Goal: Task Accomplishment & Management: Use online tool/utility

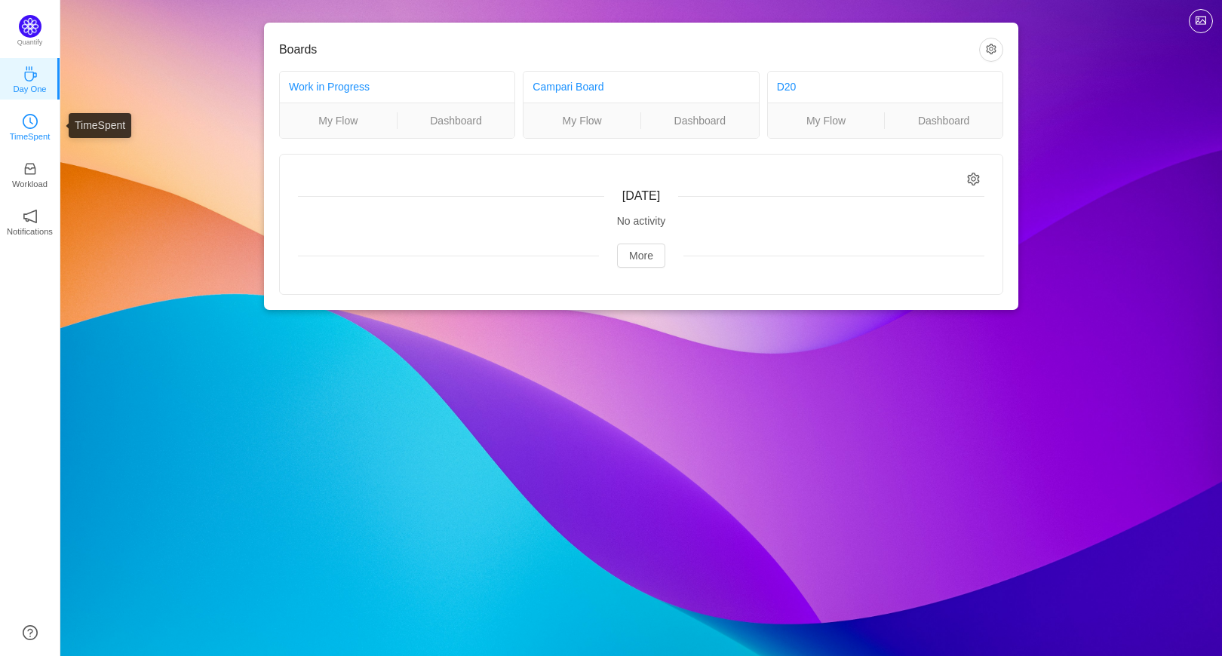
click at [23, 133] on p "TimeSpent" at bounding box center [30, 137] width 41 height 14
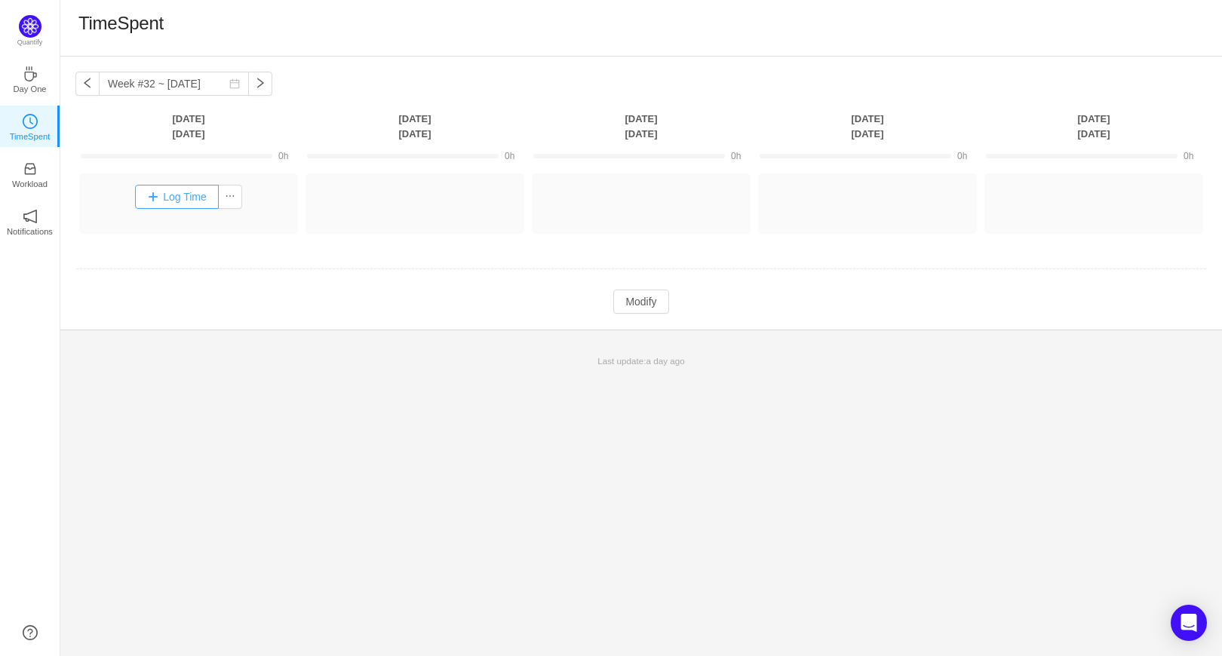
click at [167, 195] on button "Log Time" at bounding box center [177, 197] width 84 height 24
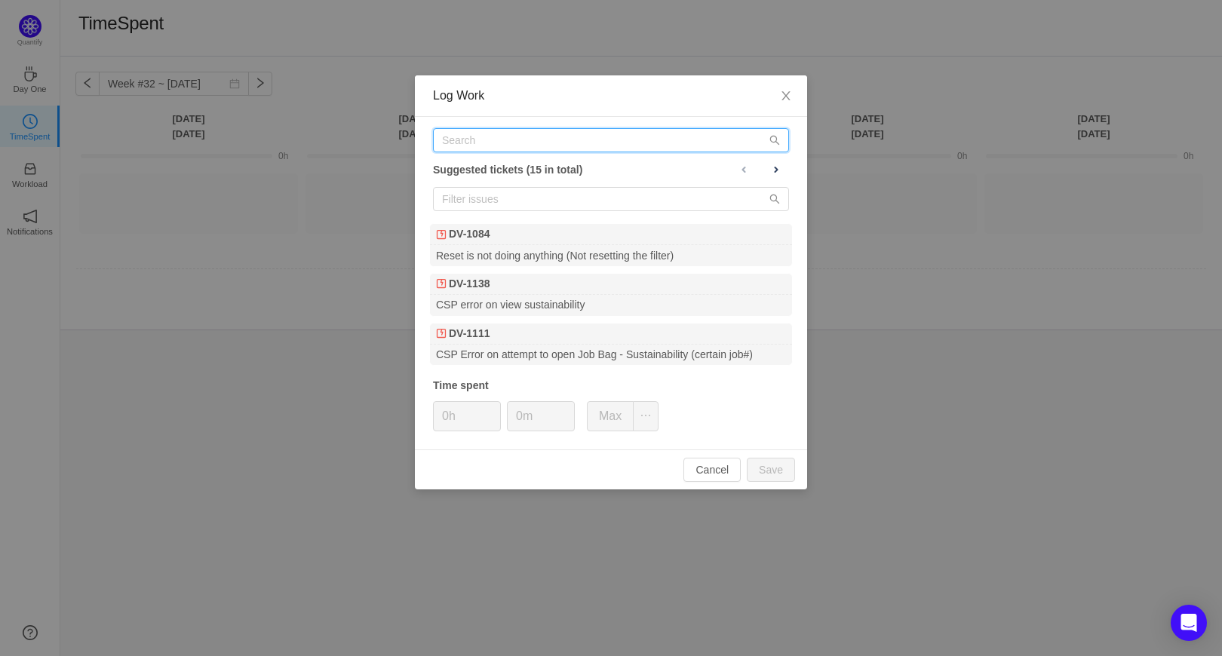
click at [533, 143] on input "text" at bounding box center [611, 140] width 356 height 24
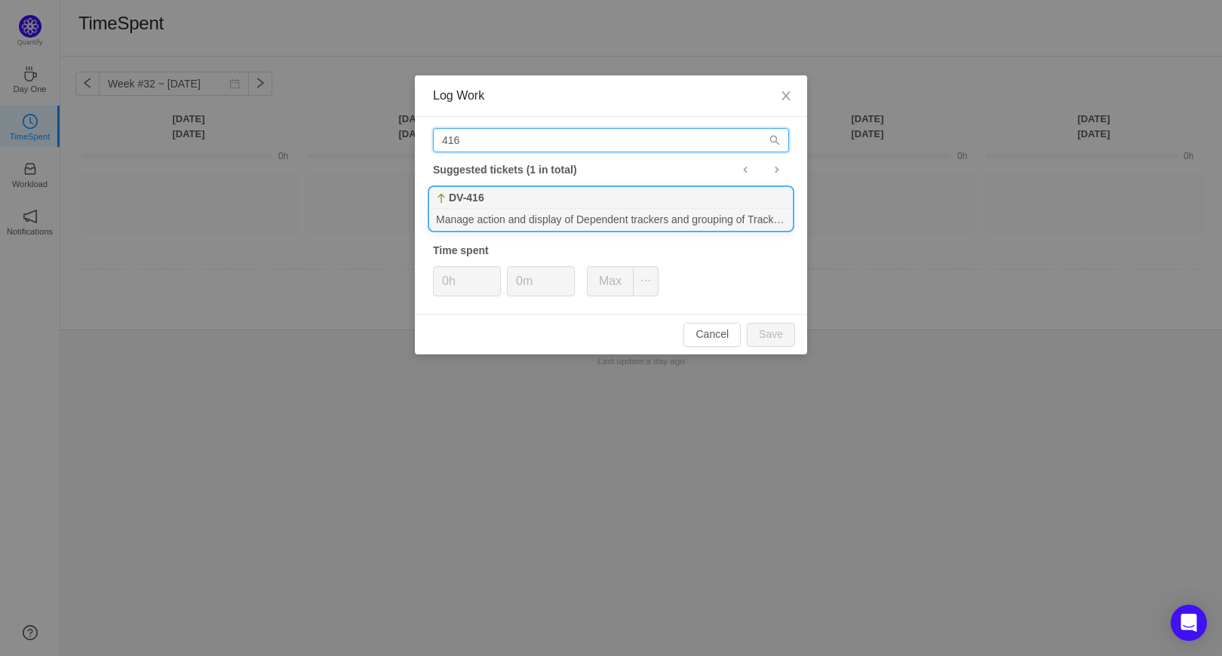
type input "416"
click at [541, 196] on div "DV-416" at bounding box center [611, 198] width 362 height 21
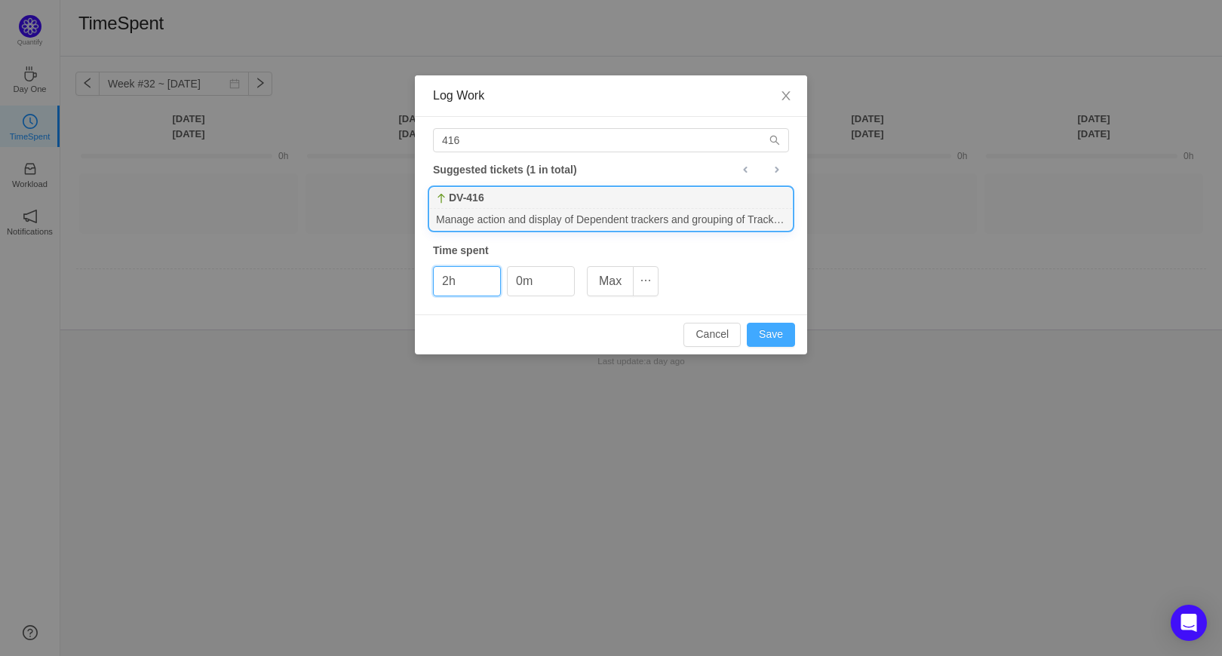
click at [757, 336] on button "Save" at bounding box center [771, 335] width 48 height 24
type input "0h"
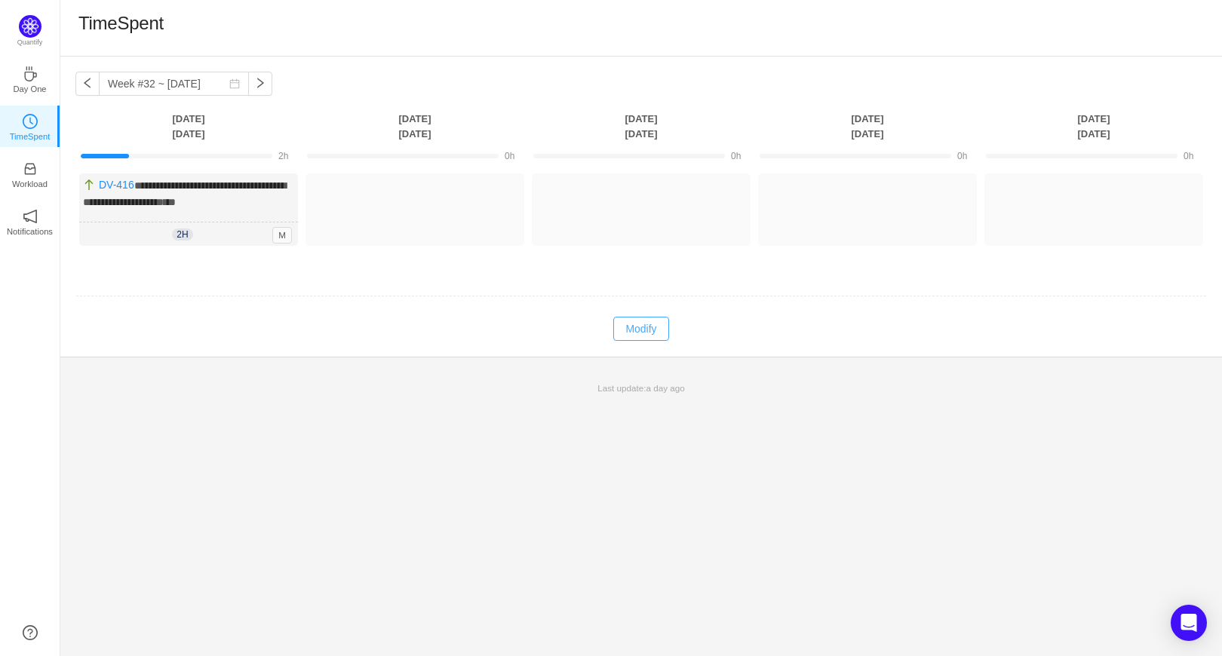
click at [628, 325] on button "Modify" at bounding box center [640, 329] width 55 height 24
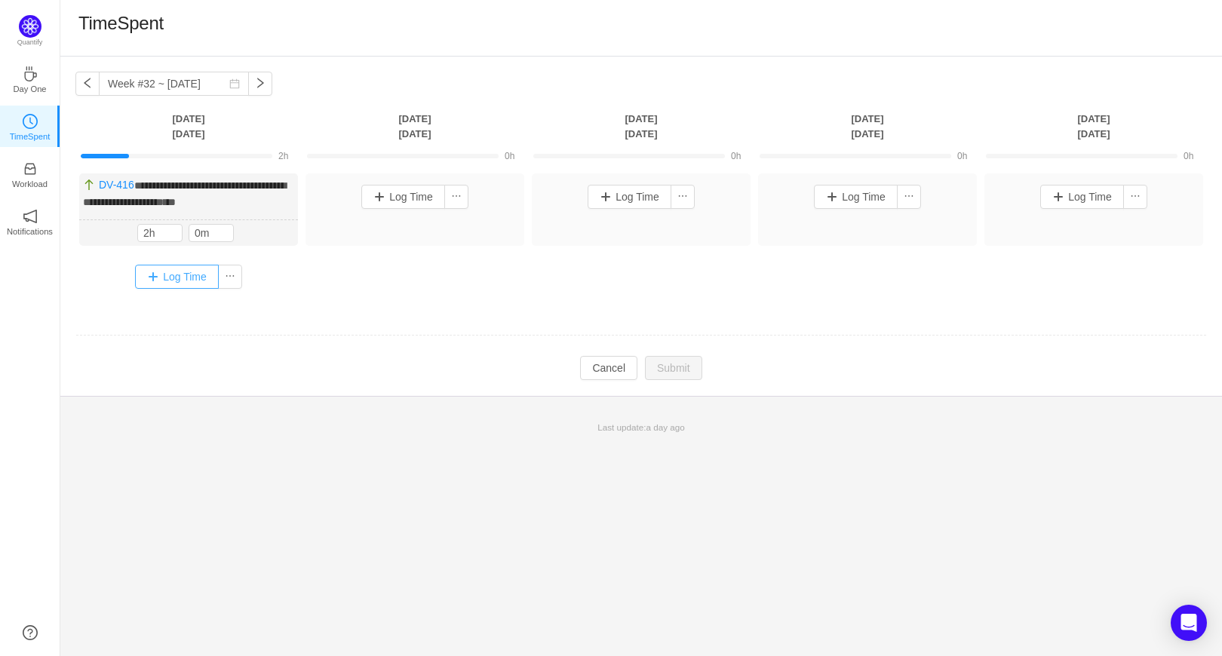
click at [152, 278] on button "Log Time" at bounding box center [177, 277] width 84 height 24
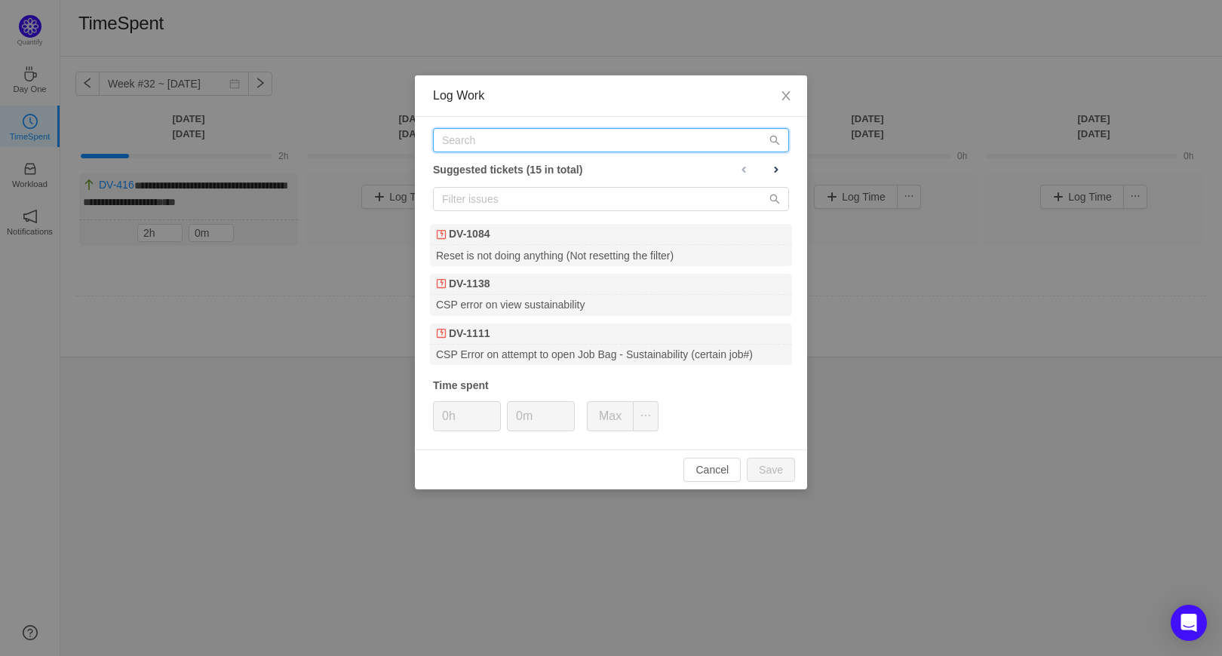
click at [686, 138] on input "text" at bounding box center [611, 140] width 356 height 24
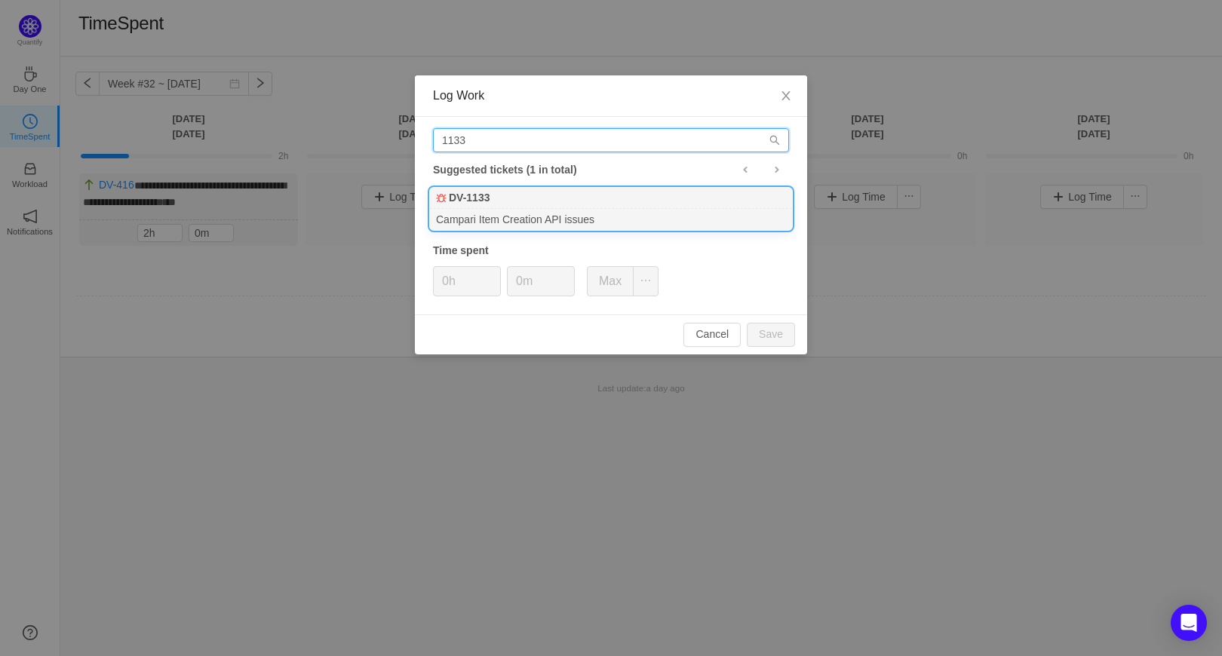
type input "1133"
click at [655, 225] on div "Campari Item Creation API issues" at bounding box center [611, 219] width 362 height 20
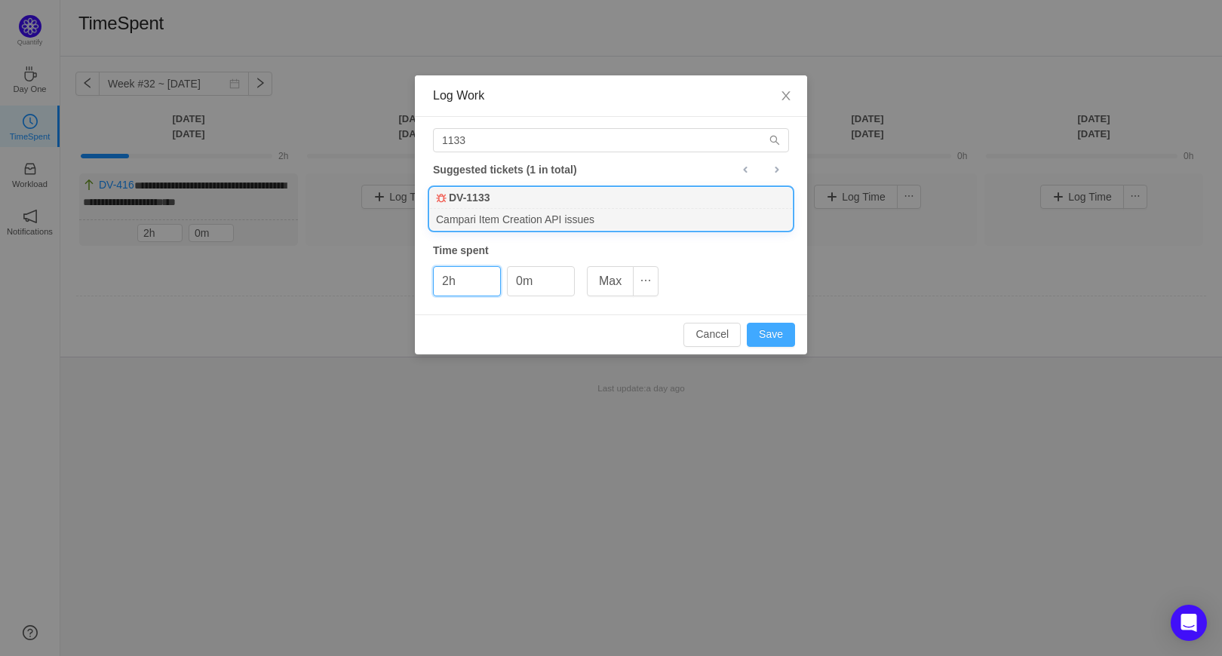
click at [771, 336] on button "Save" at bounding box center [771, 335] width 48 height 24
type input "0h"
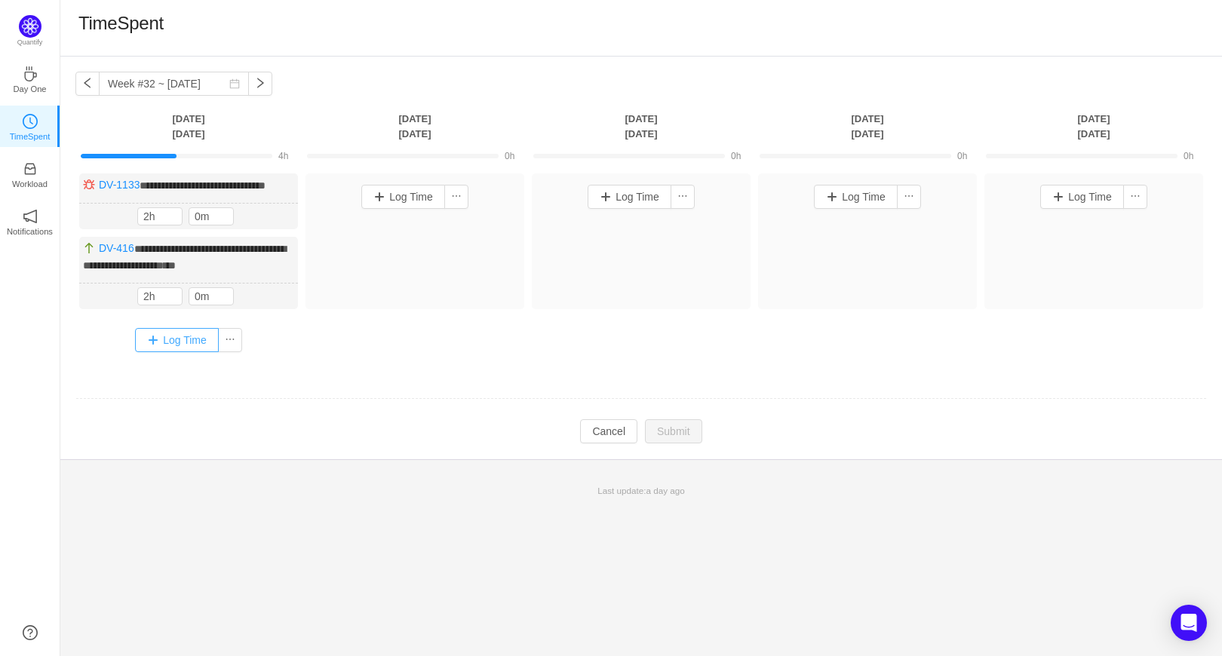
click at [184, 352] on button "Log Time" at bounding box center [177, 340] width 84 height 24
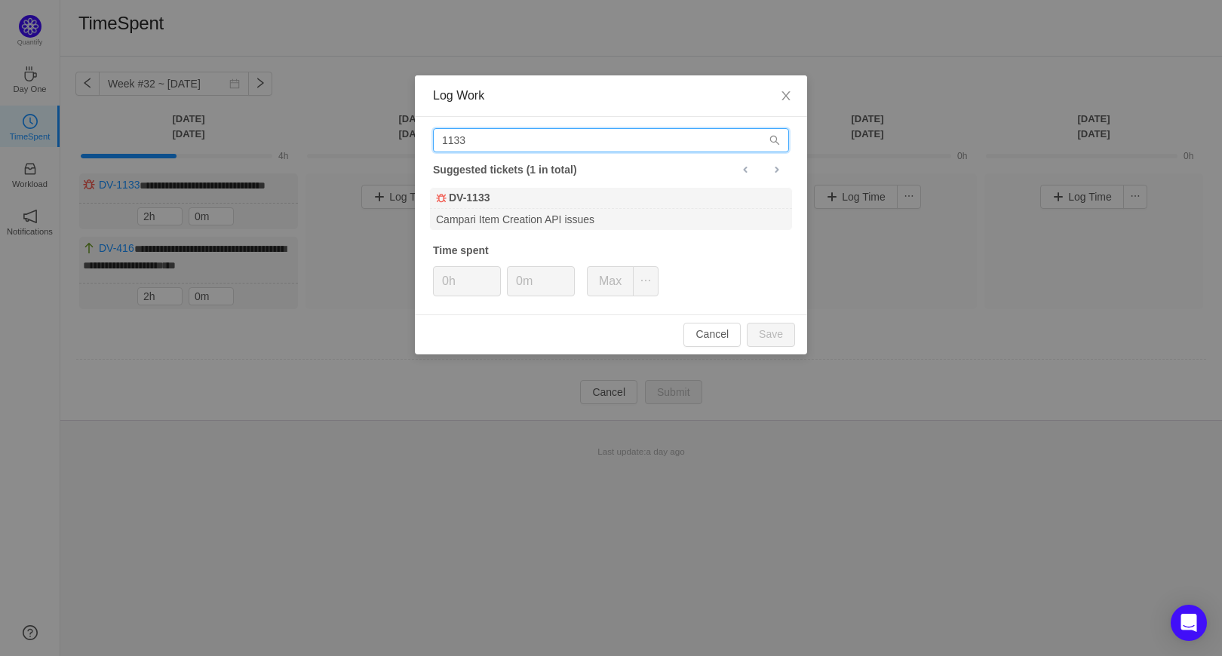
drag, startPoint x: 470, startPoint y: 143, endPoint x: 385, endPoint y: 147, distance: 84.6
click at [385, 147] on div "Log Work 1133 Suggested tickets (1 in total) DV-1133 Campari Item Creation API …" at bounding box center [611, 328] width 1222 height 656
type input "1121"
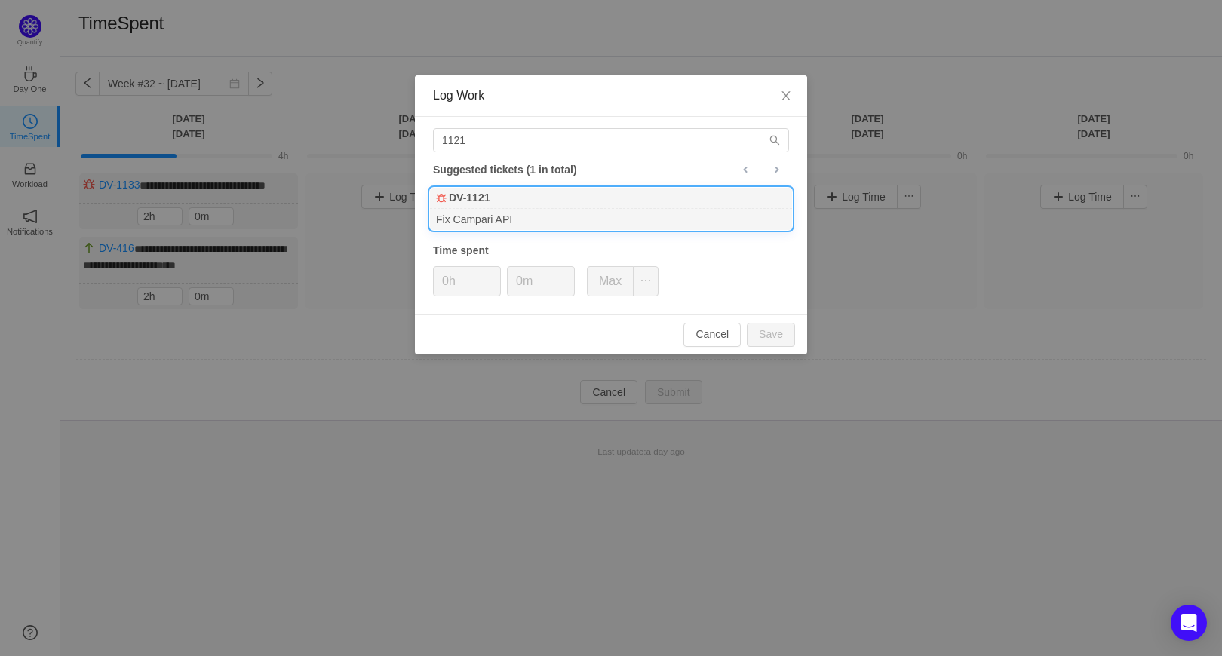
click at [463, 212] on div "Fix Campari API" at bounding box center [611, 219] width 362 height 20
click at [770, 339] on button "Save" at bounding box center [771, 335] width 48 height 24
type input "0h"
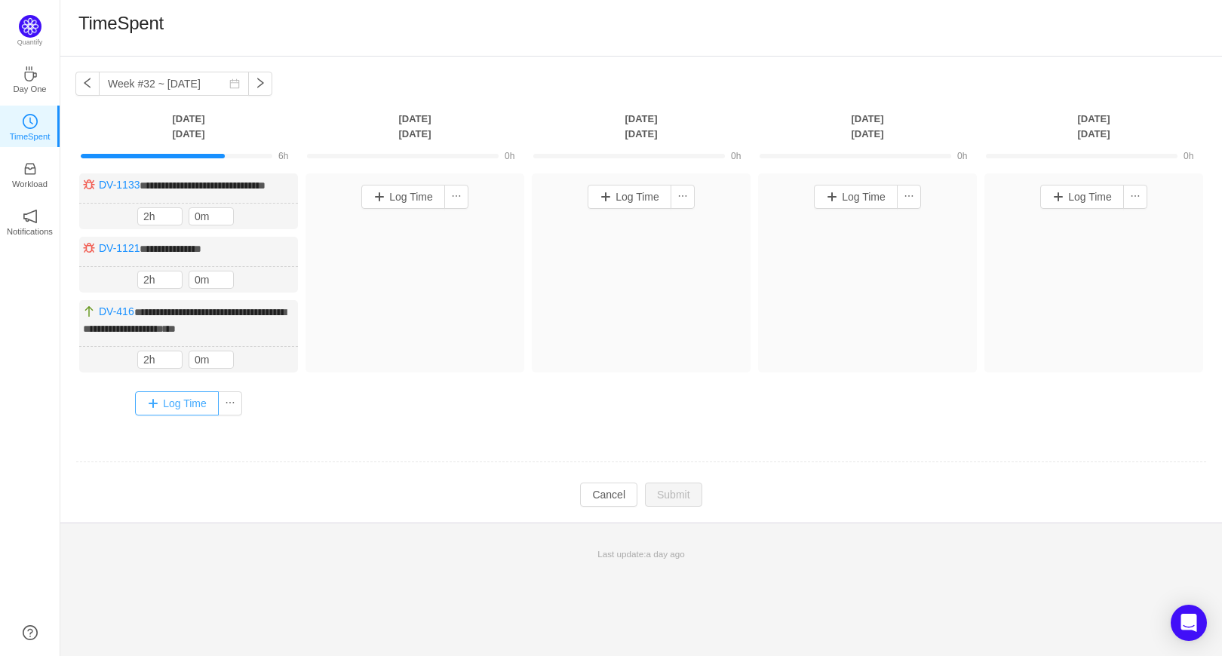
click at [168, 412] on button "Log Time" at bounding box center [177, 403] width 84 height 24
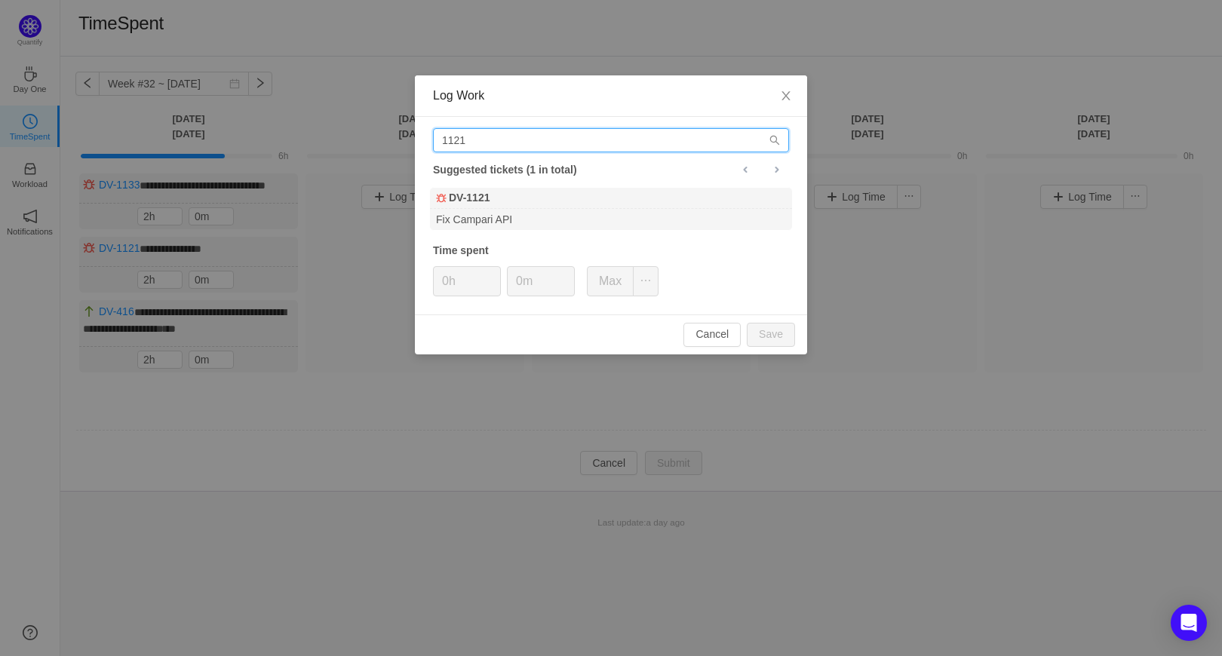
drag, startPoint x: 548, startPoint y: 147, endPoint x: 364, endPoint y: 168, distance: 185.3
click at [364, 168] on div "Log Work 1121 Suggested tickets (1 in total) DV-1121 Fix Campari API Time spent…" at bounding box center [611, 328] width 1222 height 656
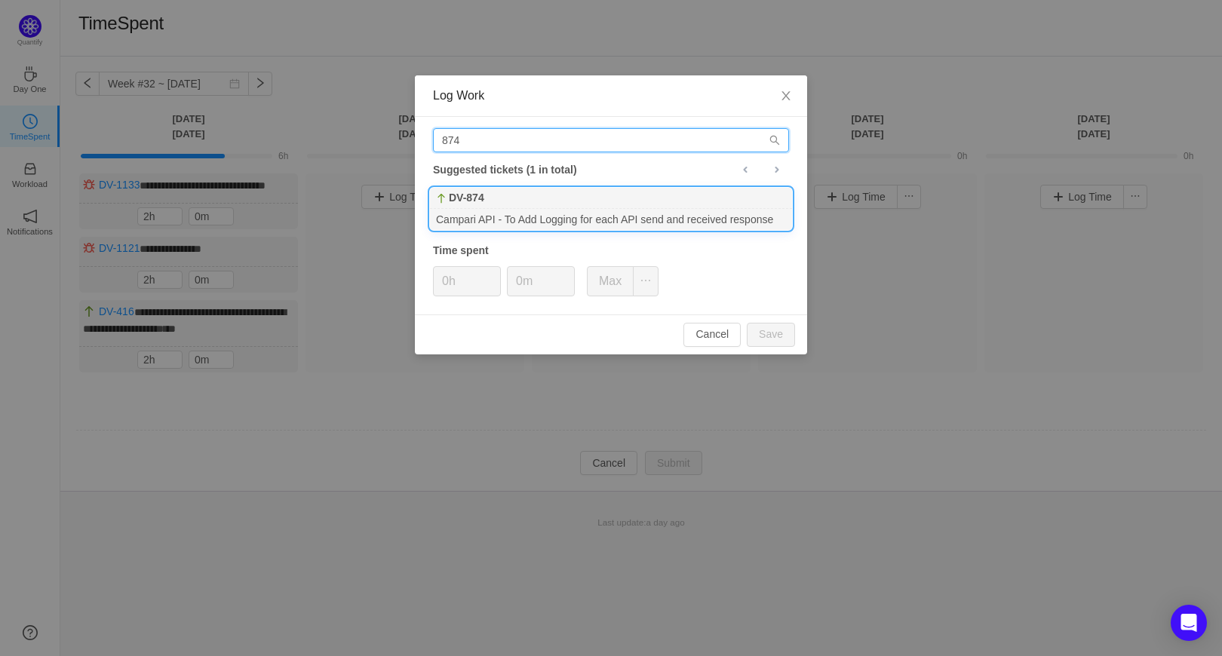
type input "874"
click at [481, 211] on div "Campari API - To Add Logging for each API send and received response" at bounding box center [611, 219] width 362 height 20
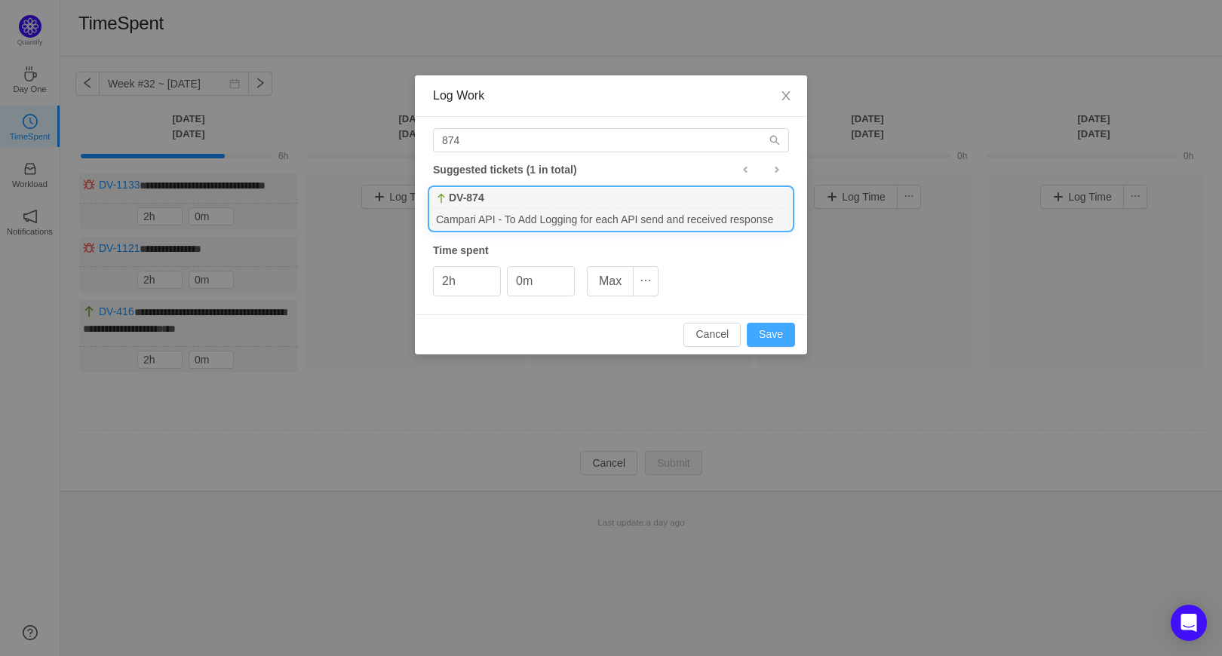
click at [766, 328] on button "Save" at bounding box center [771, 335] width 48 height 24
type input "0h"
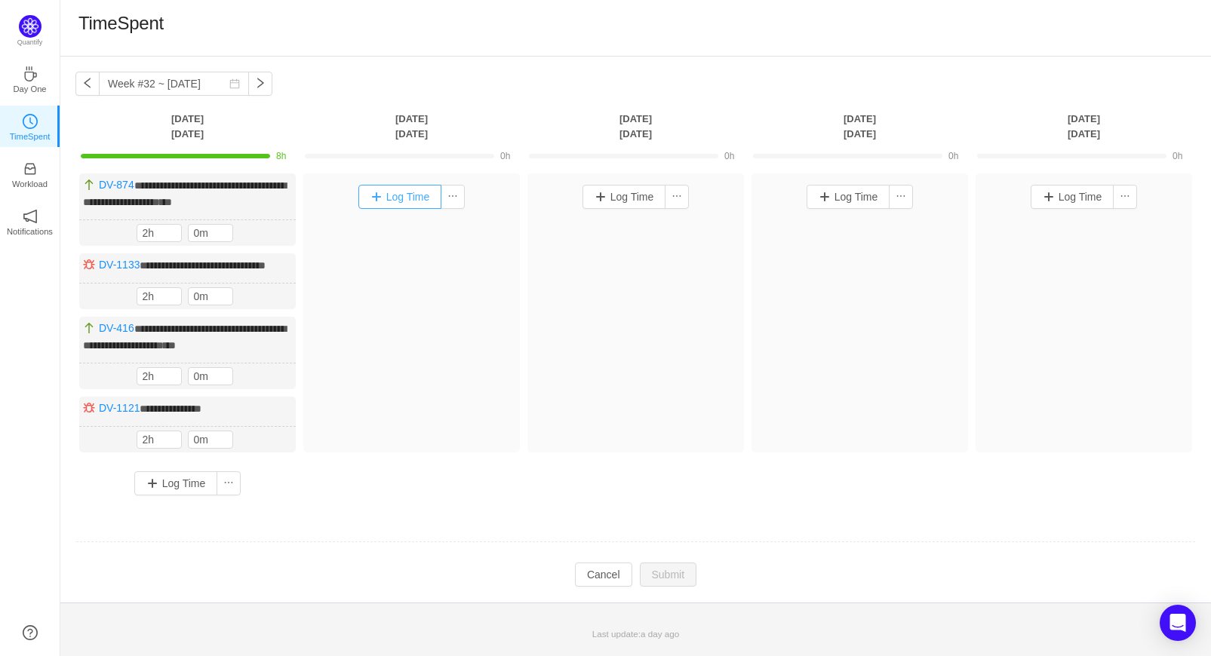
click at [376, 204] on button "Log Time" at bounding box center [400, 197] width 84 height 24
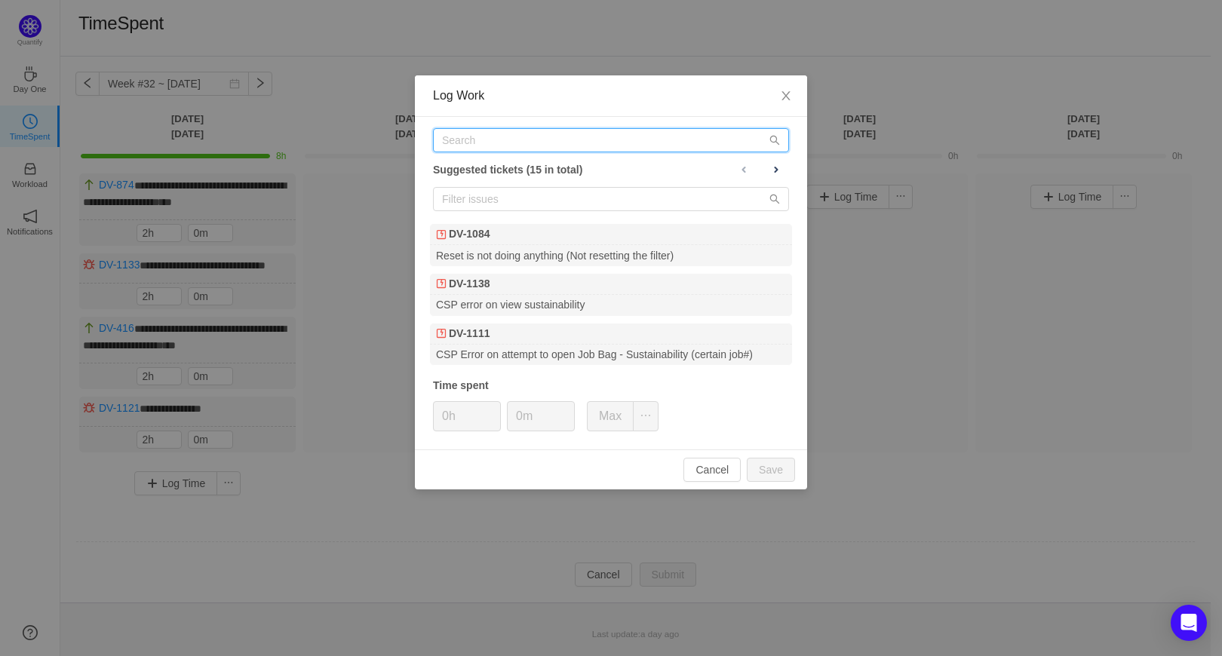
click at [691, 137] on input "text" at bounding box center [611, 140] width 356 height 24
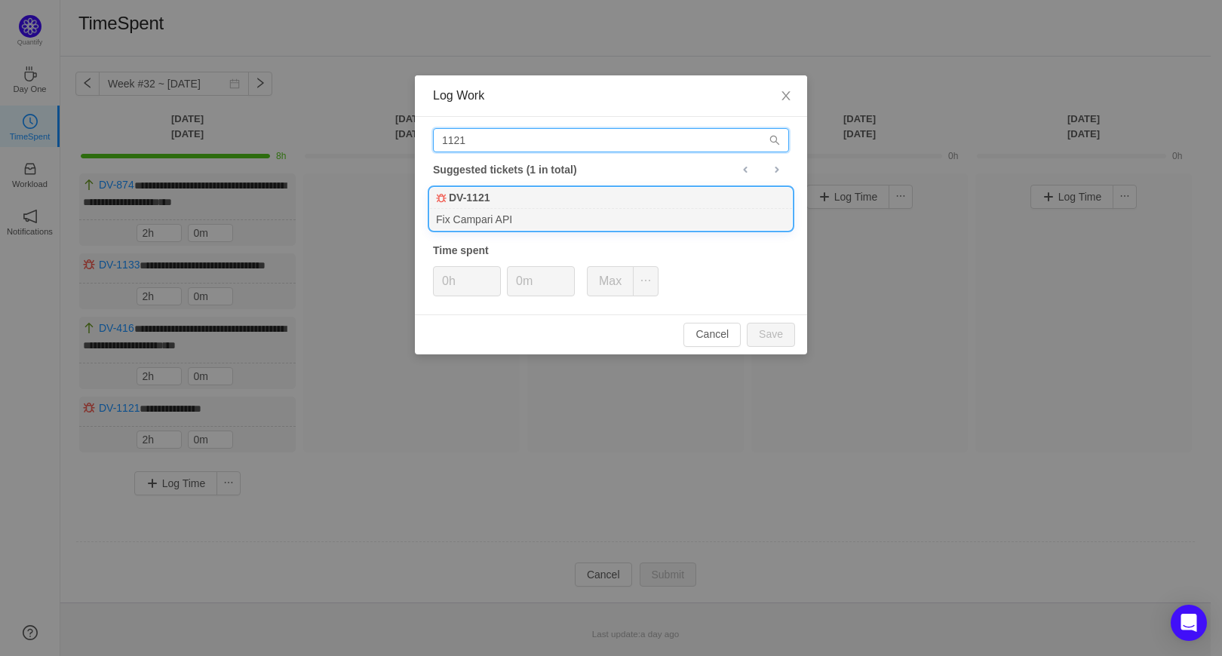
type input "1121"
click at [522, 208] on div "DV-1121" at bounding box center [611, 198] width 362 height 21
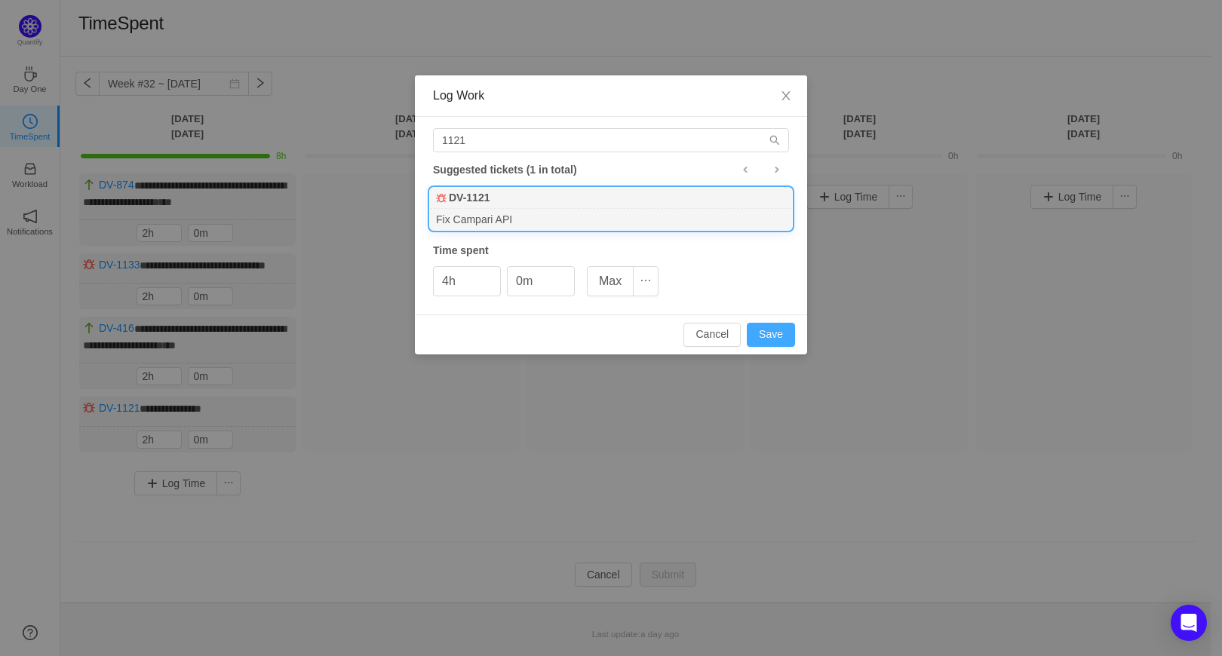
click at [765, 339] on button "Save" at bounding box center [771, 335] width 48 height 24
type input "0h"
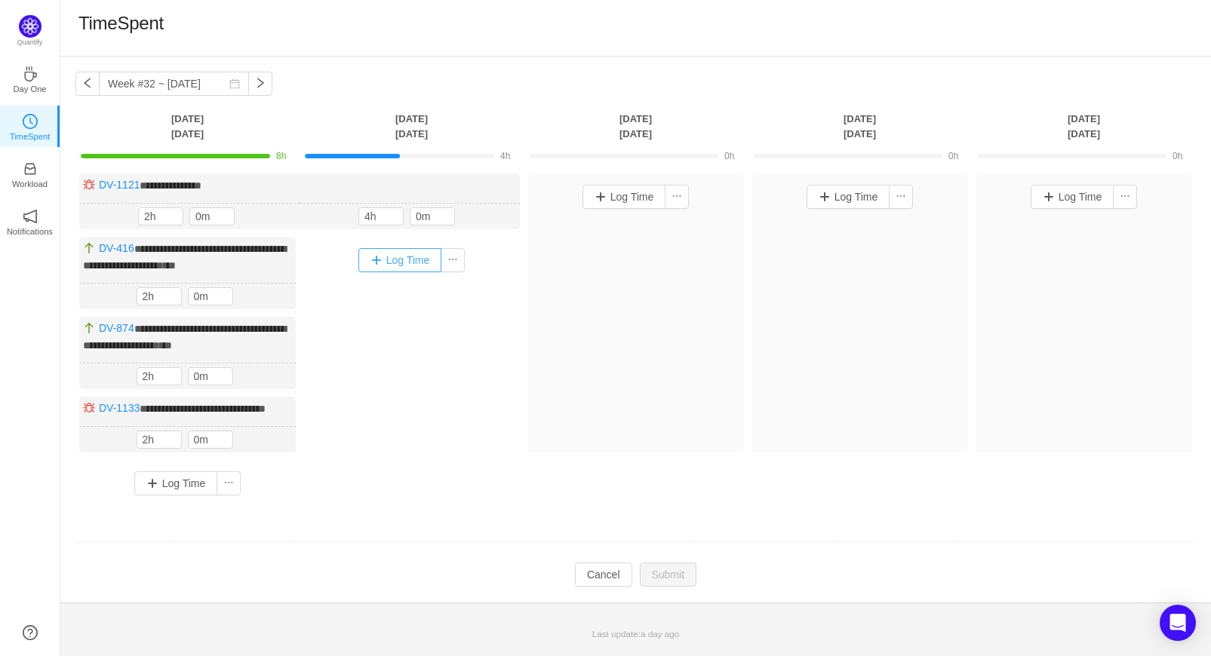
click at [367, 260] on button "Log Time" at bounding box center [400, 260] width 84 height 24
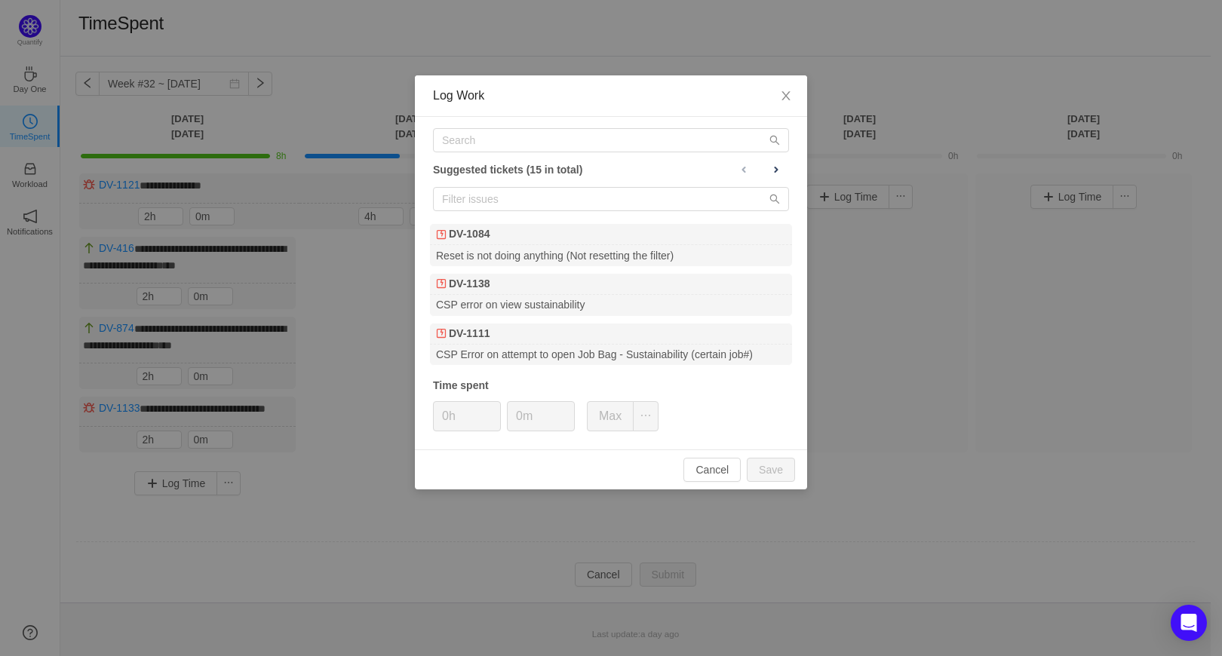
click at [478, 159] on div "Suggested tickets (15 in total) DV-1084 Reset is not doing anything (Not resett…" at bounding box center [611, 283] width 392 height 333
click at [475, 155] on div "Suggested tickets (15 in total) DV-1084 Reset is not doing anything (Not resett…" at bounding box center [611, 283] width 392 height 333
click at [472, 152] on input "text" at bounding box center [611, 140] width 356 height 24
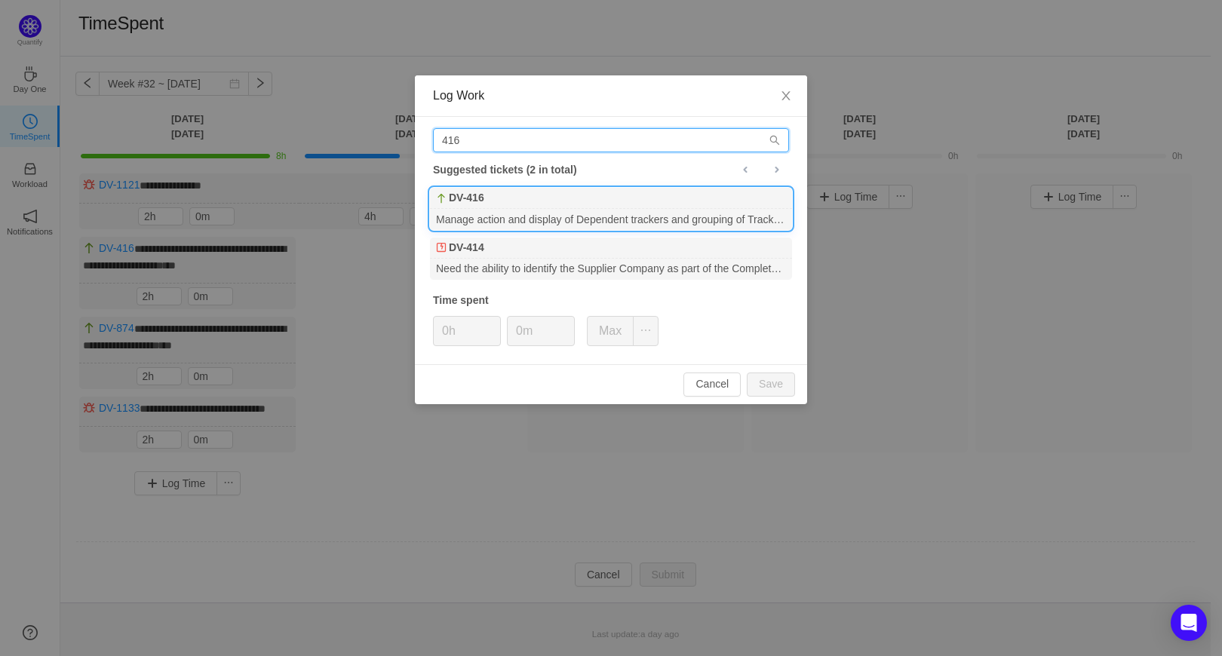
type input "416"
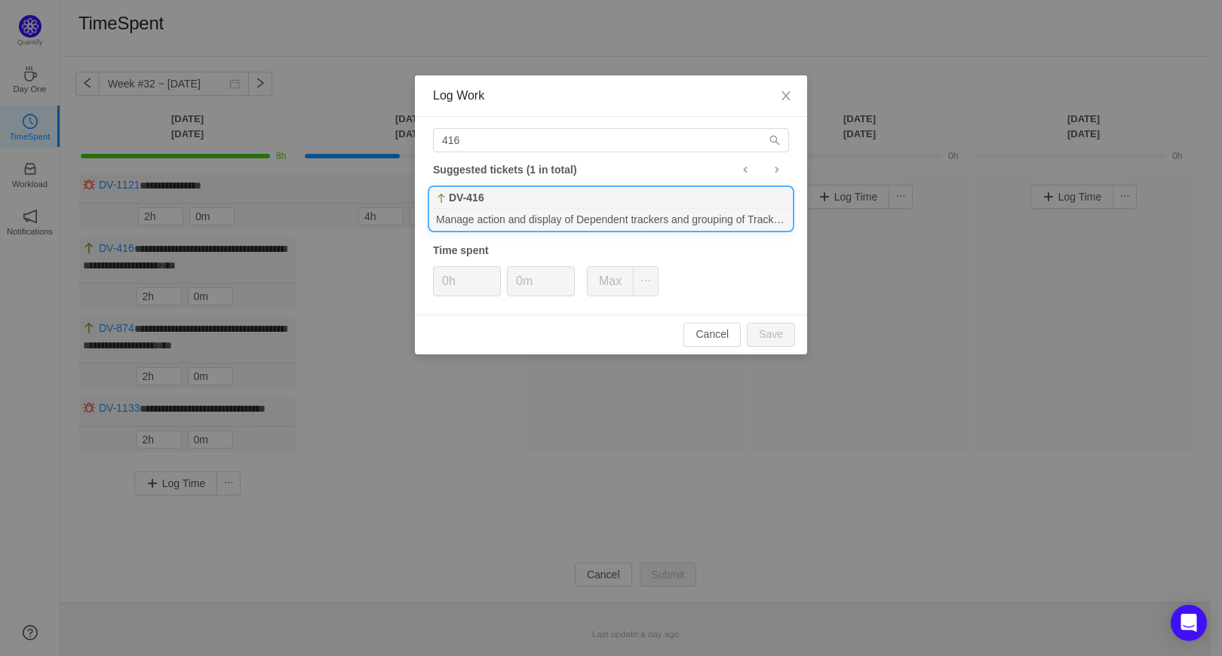
click at [493, 206] on div "DV-416" at bounding box center [611, 198] width 362 height 21
click at [772, 339] on button "Save" at bounding box center [771, 335] width 48 height 24
type input "0h"
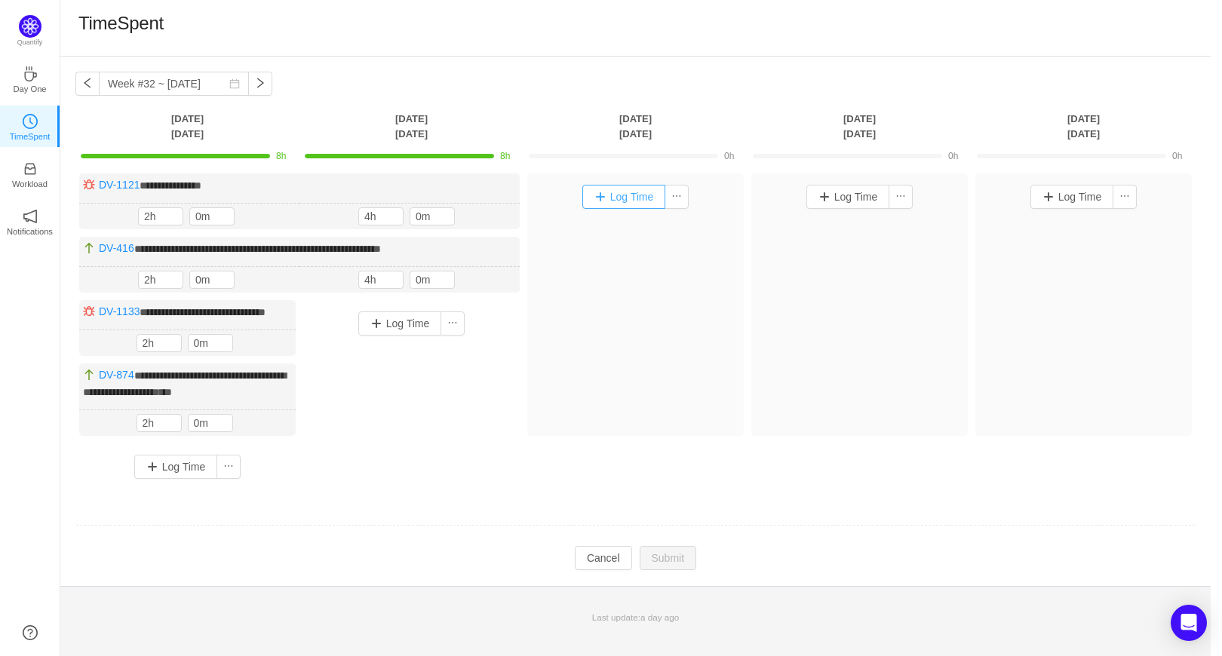
click at [615, 201] on button "Log Time" at bounding box center [624, 197] width 84 height 24
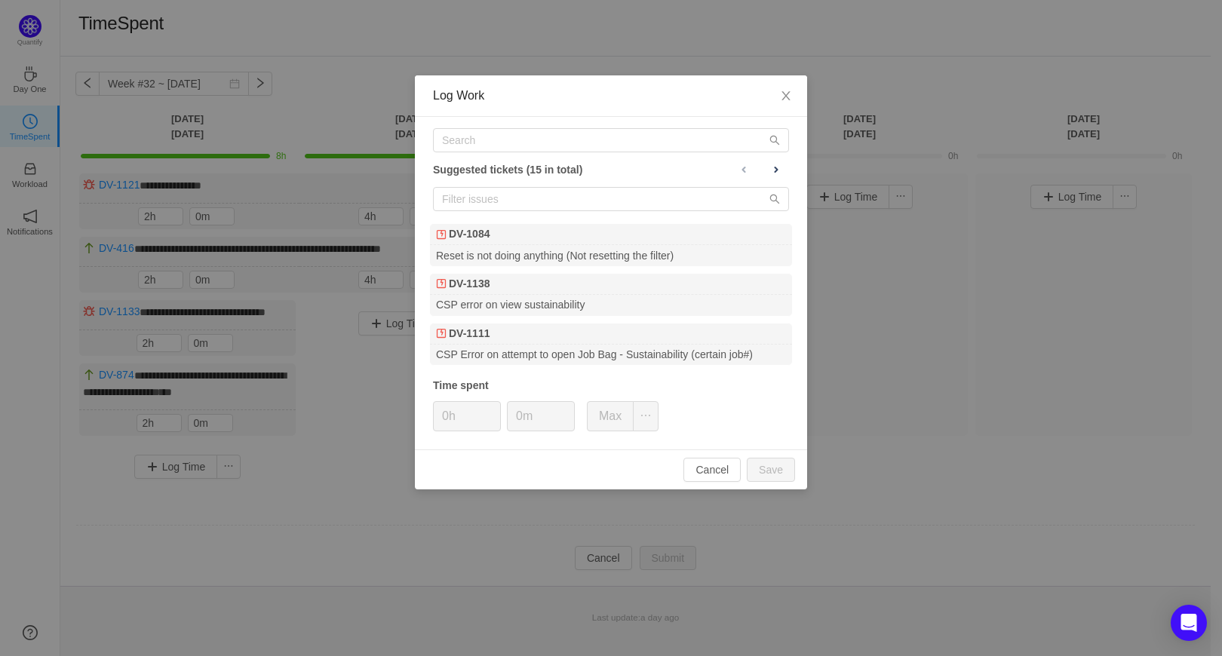
click at [480, 152] on div "Suggested tickets (15 in total) DV-1084 Reset is not doing anything (Not resett…" at bounding box center [611, 283] width 392 height 333
click at [477, 143] on input "text" at bounding box center [611, 140] width 356 height 24
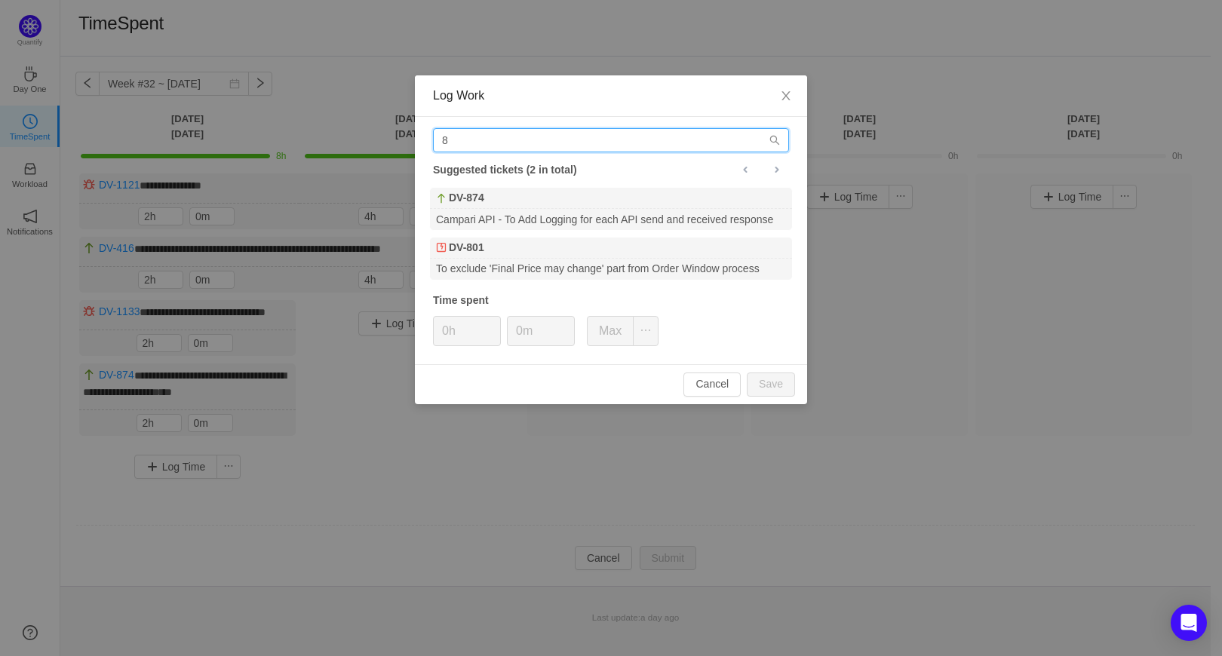
drag, startPoint x: 477, startPoint y: 143, endPoint x: 397, endPoint y: 139, distance: 80.1
click at [393, 137] on div "Log Work 8 Suggested tickets (2 in total) DV-874 Campari API - To Add Logging f…" at bounding box center [611, 328] width 1222 height 656
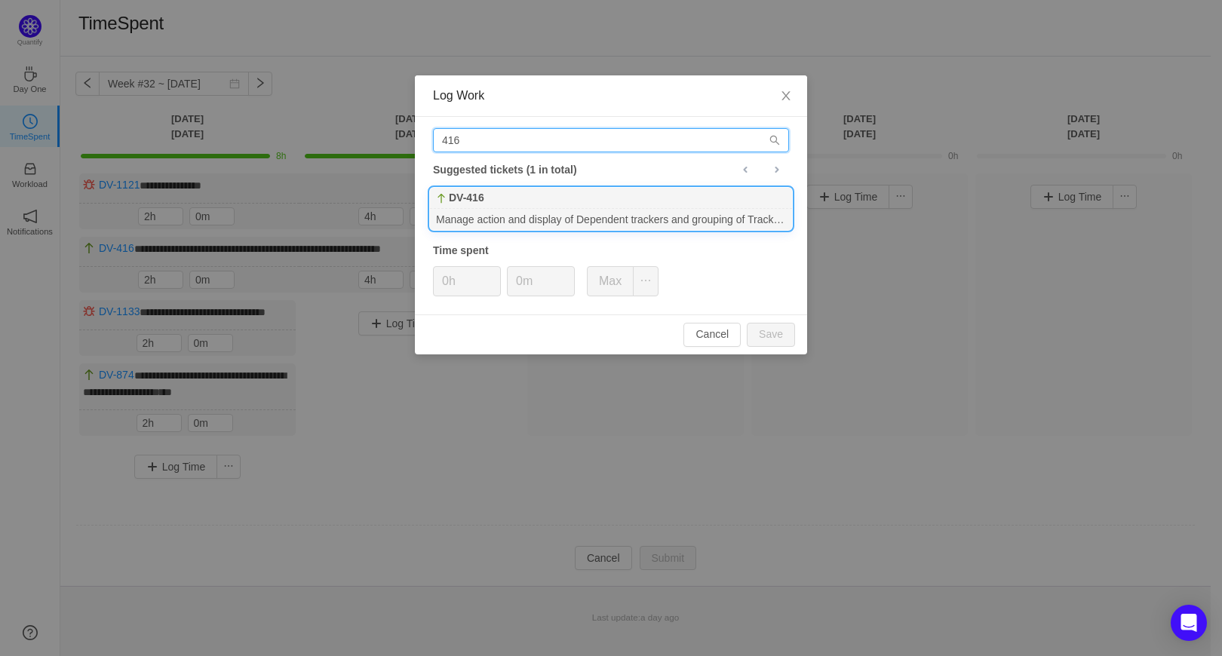
type input "416"
click at [493, 210] on div "Manage action and display of Dependent trackers and grouping of Trackers with o…" at bounding box center [611, 219] width 362 height 20
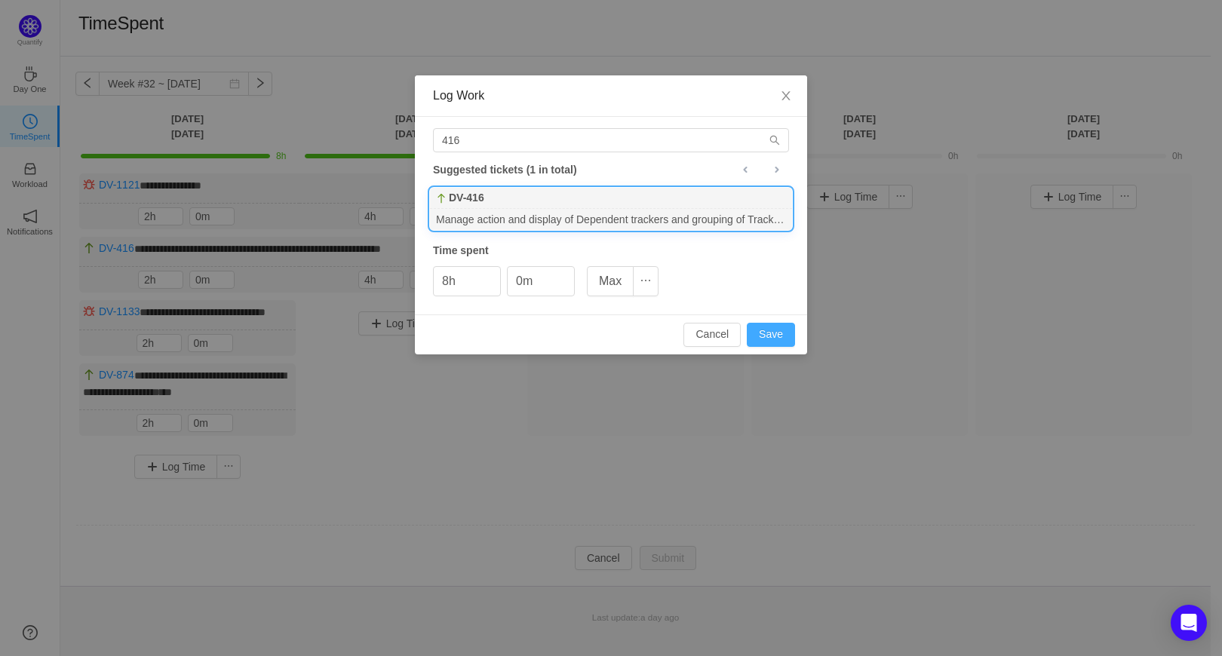
drag, startPoint x: 775, startPoint y: 336, endPoint x: 760, endPoint y: 317, distance: 24.1
click at [775, 336] on button "Save" at bounding box center [771, 335] width 48 height 24
type input "0h"
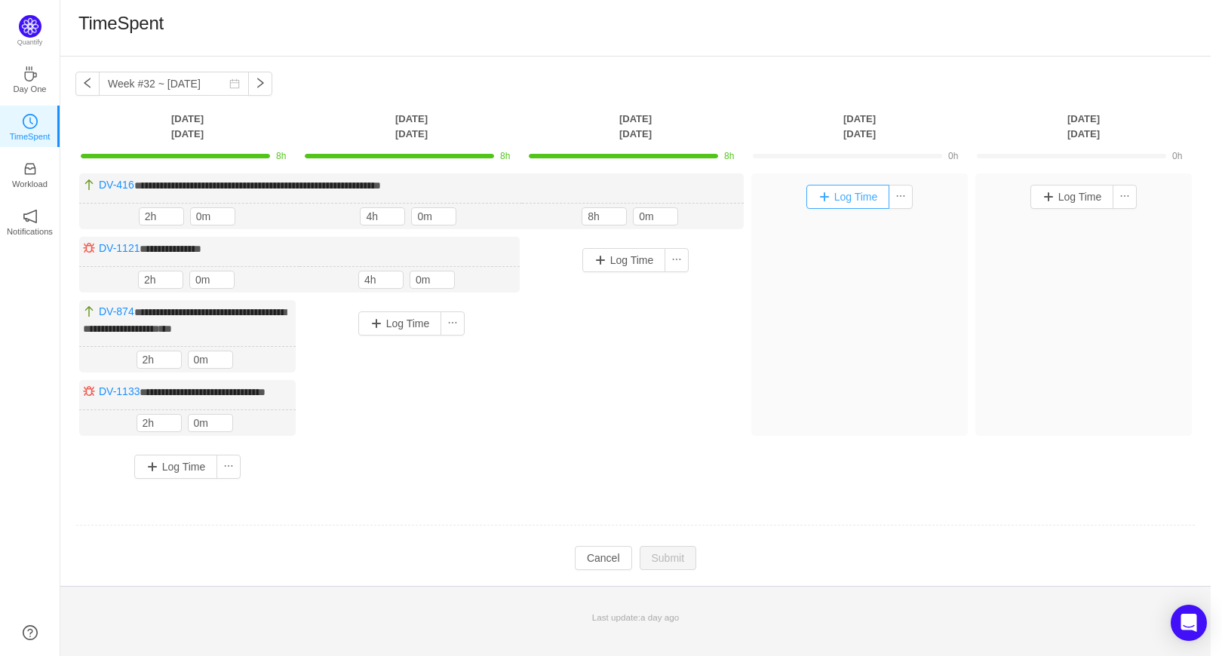
click at [827, 198] on button "Log Time" at bounding box center [848, 197] width 84 height 24
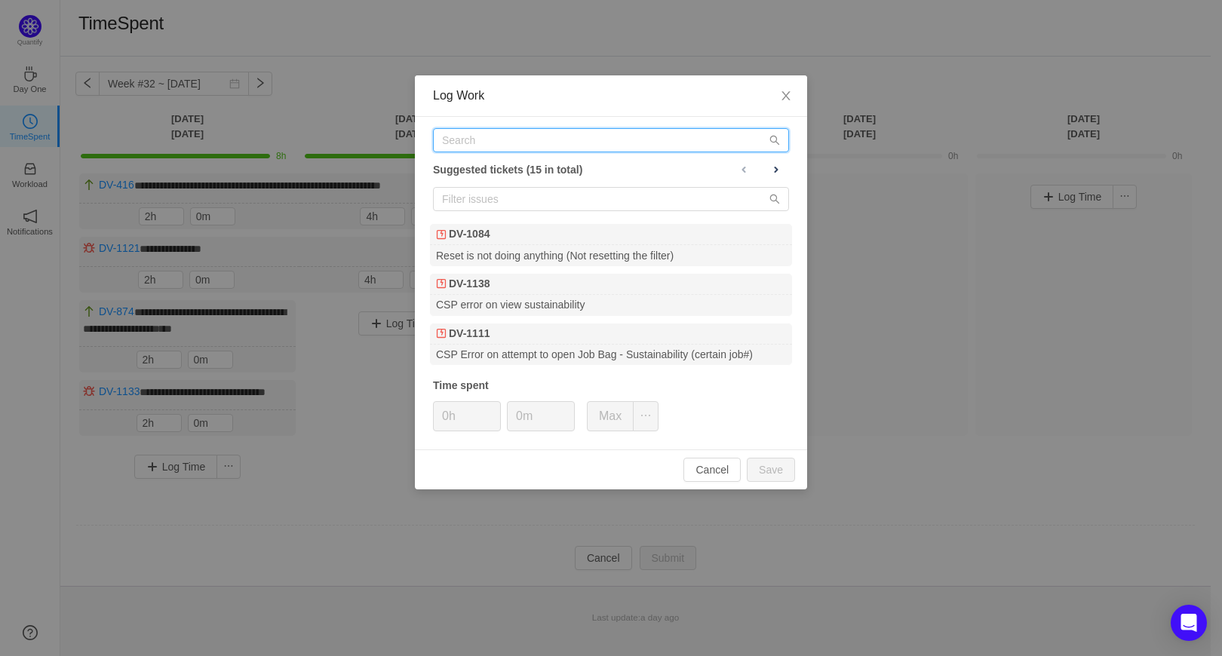
click at [505, 141] on input "text" at bounding box center [611, 140] width 356 height 24
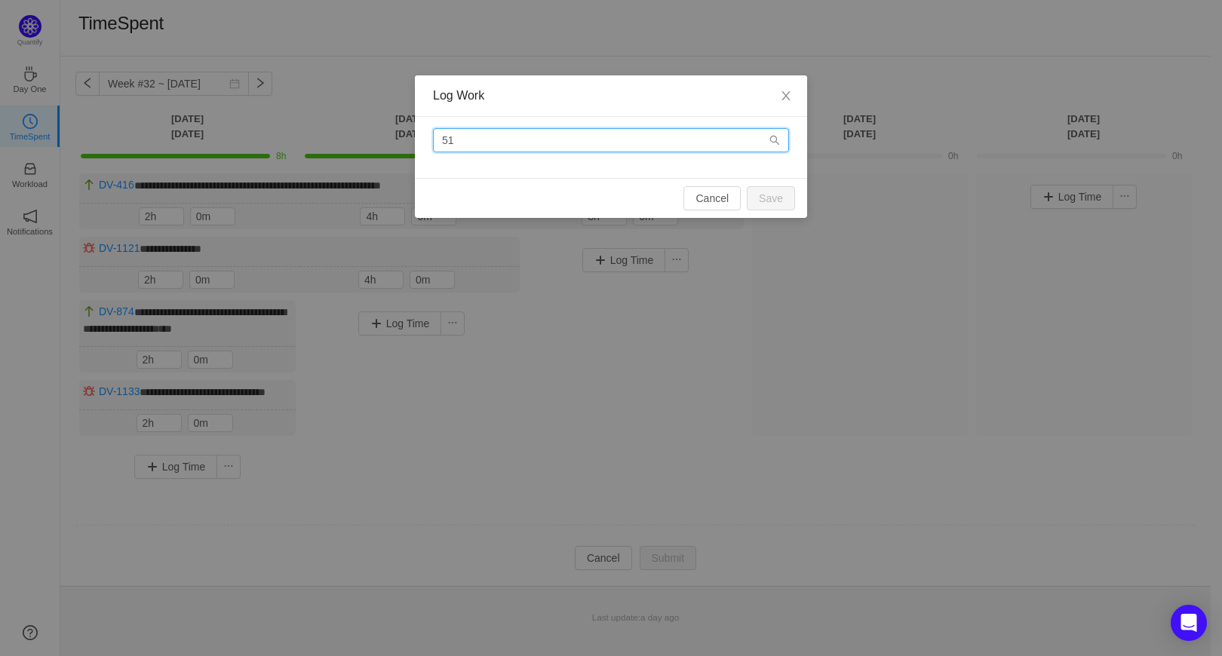
drag, startPoint x: 505, startPoint y: 141, endPoint x: 406, endPoint y: 134, distance: 99.1
click at [406, 134] on div "Log Work 51 Cancel Save" at bounding box center [611, 328] width 1222 height 656
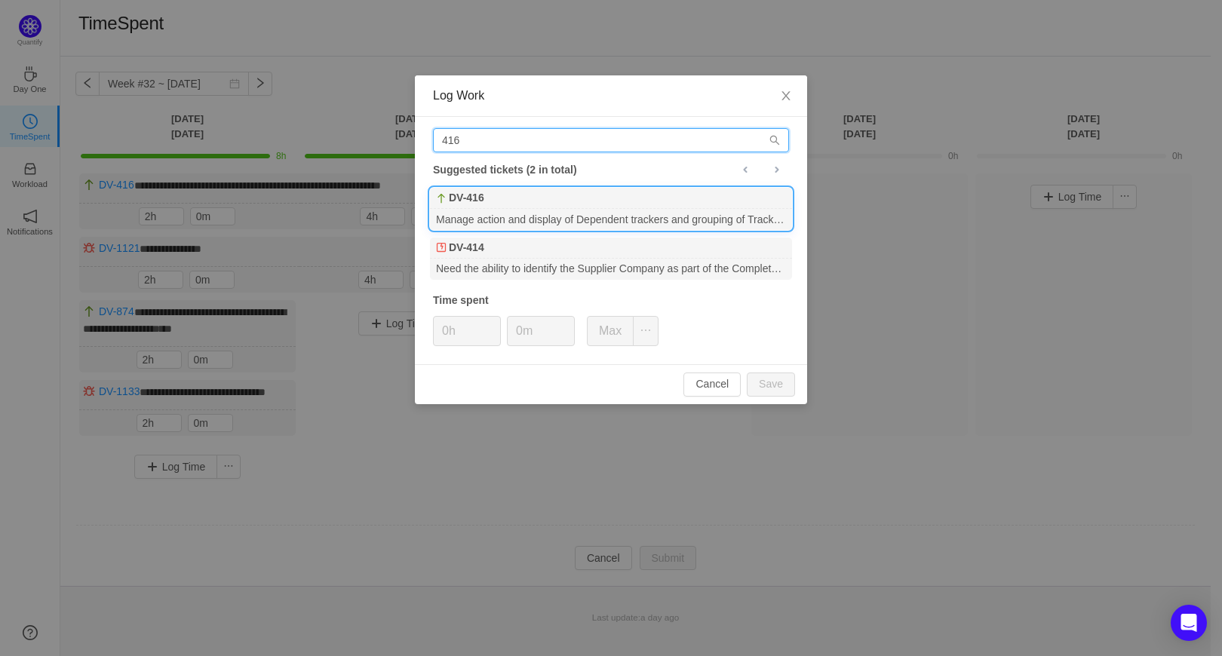
type input "416"
click at [532, 203] on div "DV-416" at bounding box center [611, 198] width 362 height 21
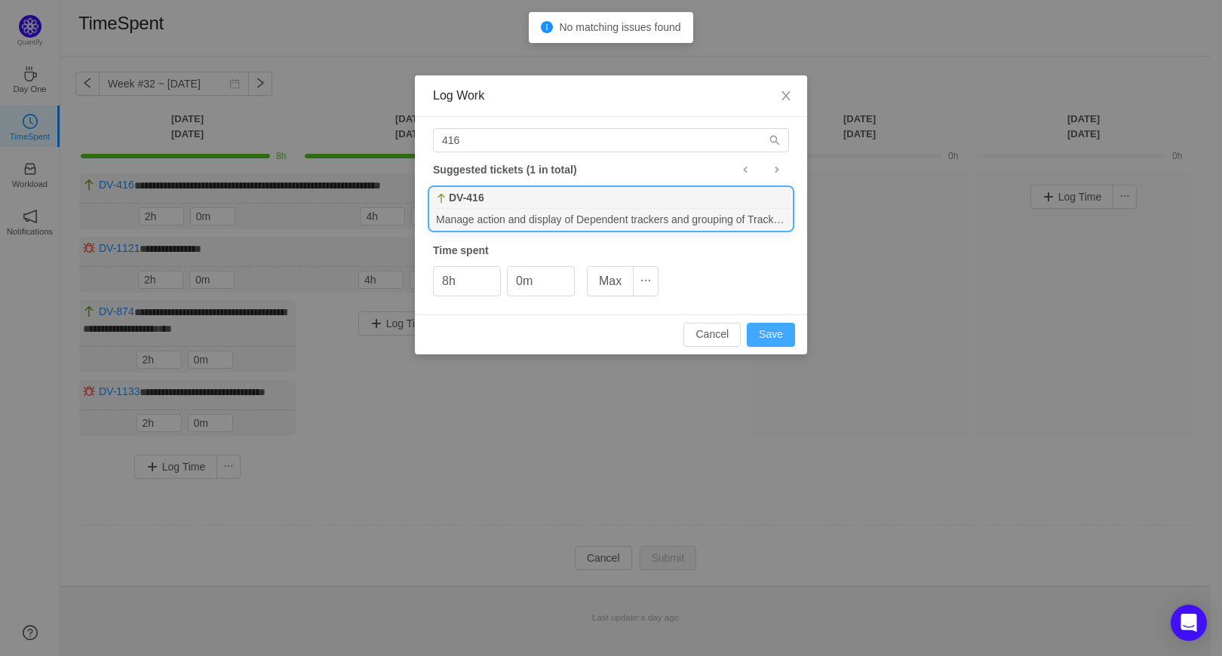
click at [758, 329] on button "Save" at bounding box center [771, 335] width 48 height 24
type input "0h"
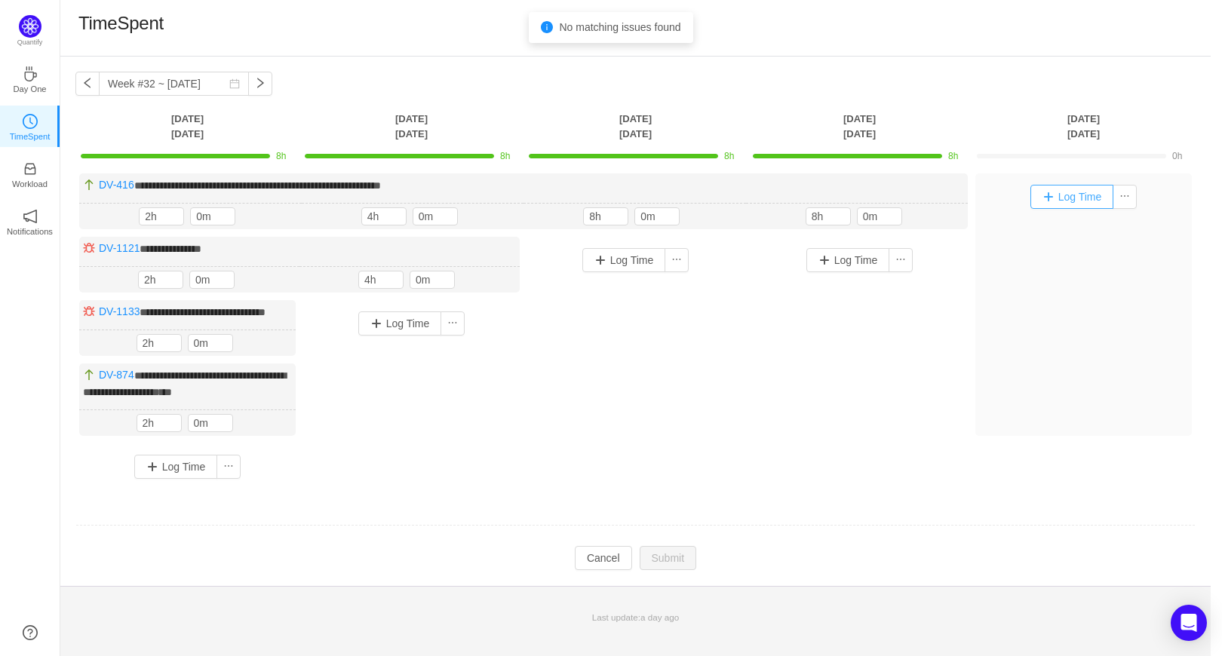
click at [1042, 198] on button "Log Time" at bounding box center [1072, 197] width 84 height 24
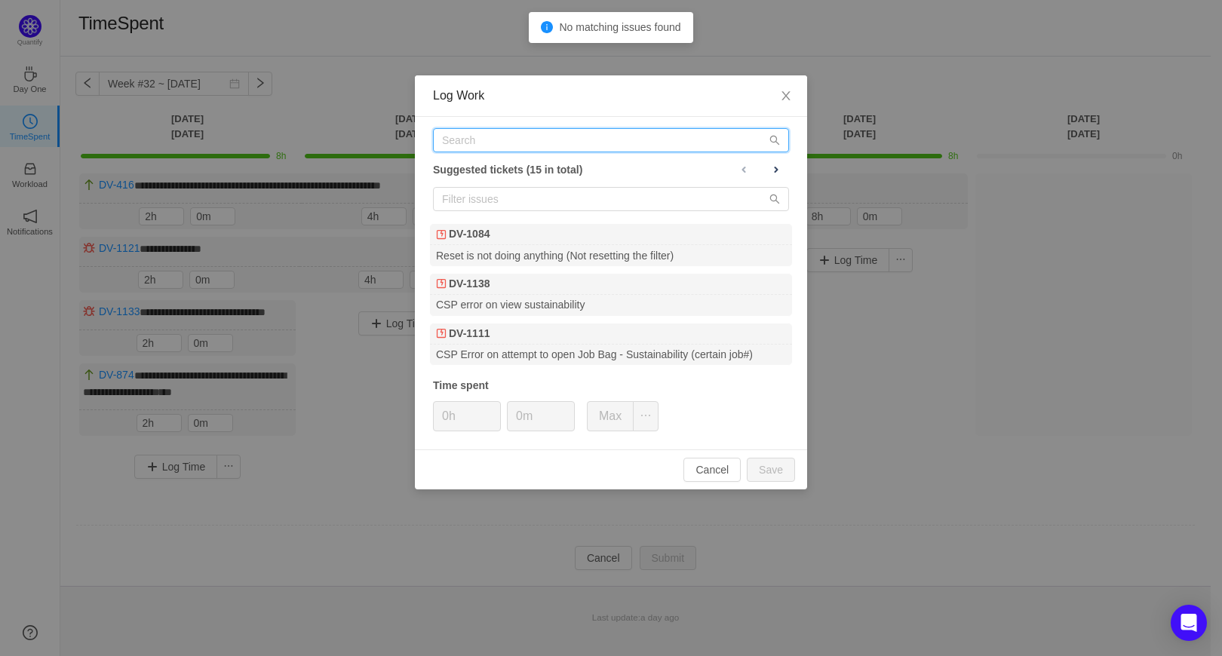
click at [472, 140] on input "text" at bounding box center [611, 140] width 356 height 24
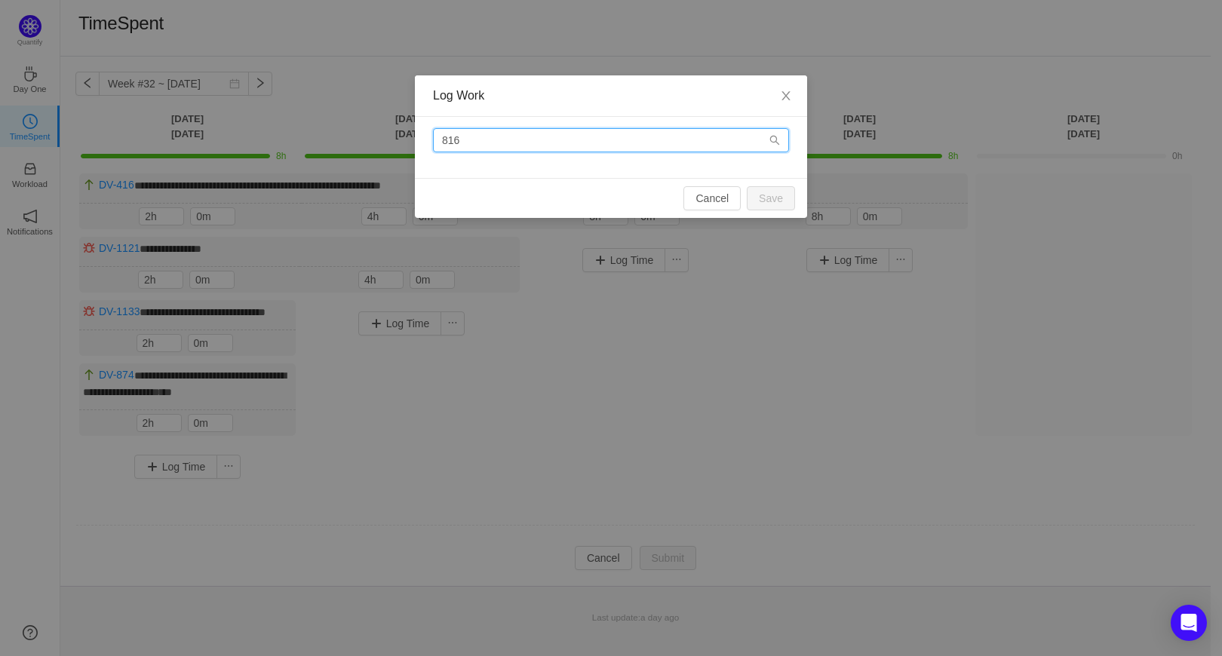
drag, startPoint x: 475, startPoint y: 140, endPoint x: 367, endPoint y: 144, distance: 108.7
click at [367, 144] on div "Log Work 816 Cancel Save" at bounding box center [611, 328] width 1222 height 656
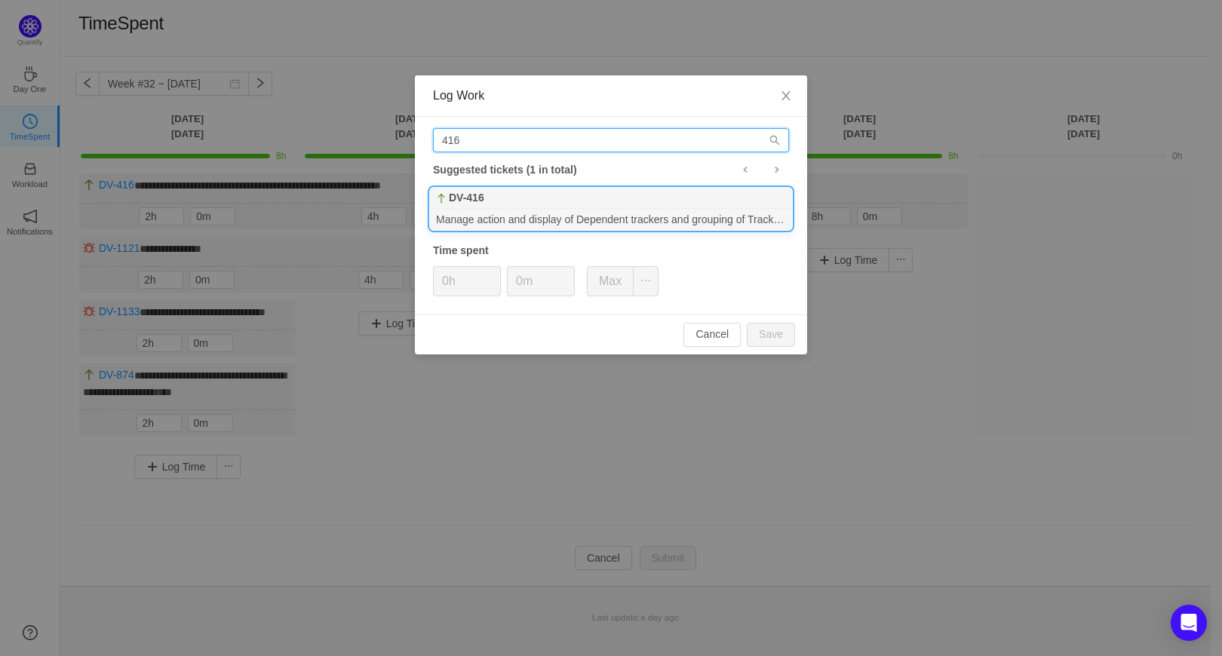
type input "416"
click at [571, 195] on div "DV-416" at bounding box center [611, 198] width 362 height 21
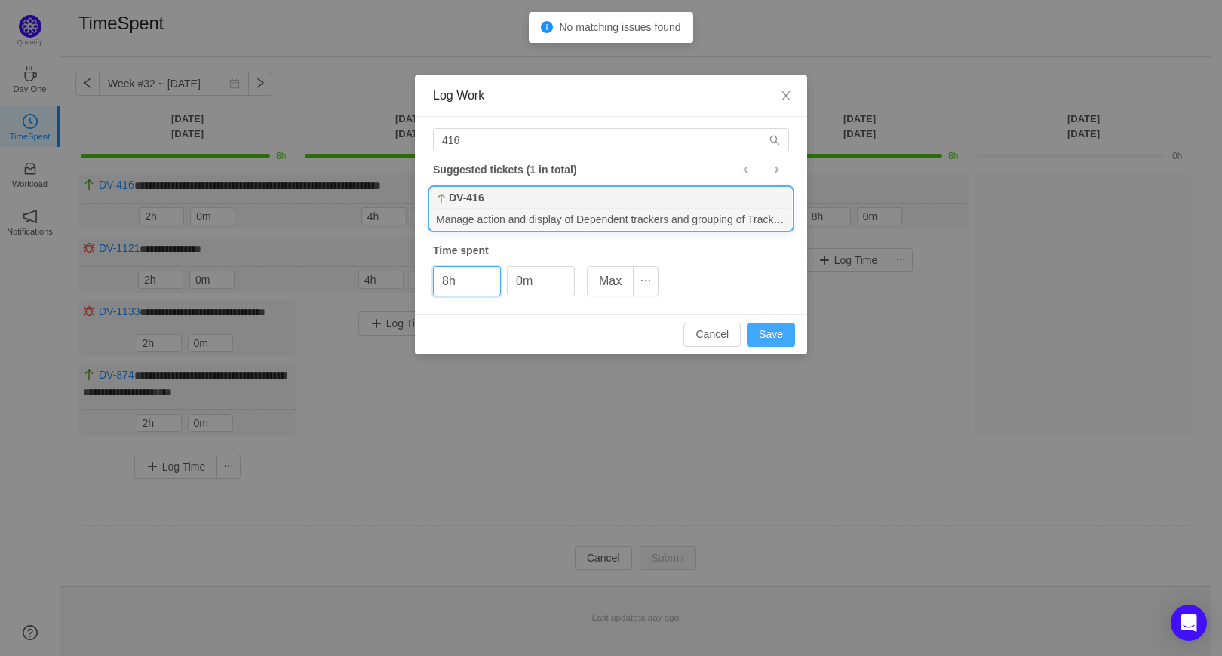
click at [773, 339] on button "Save" at bounding box center [771, 335] width 48 height 24
type input "0h"
